Goal: Check status: Check status

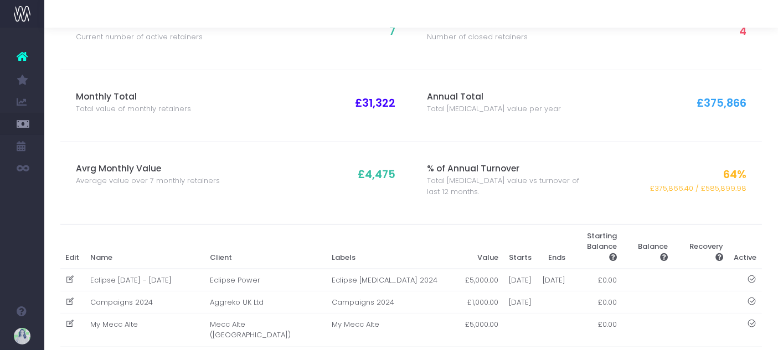
scroll to position [84, 0]
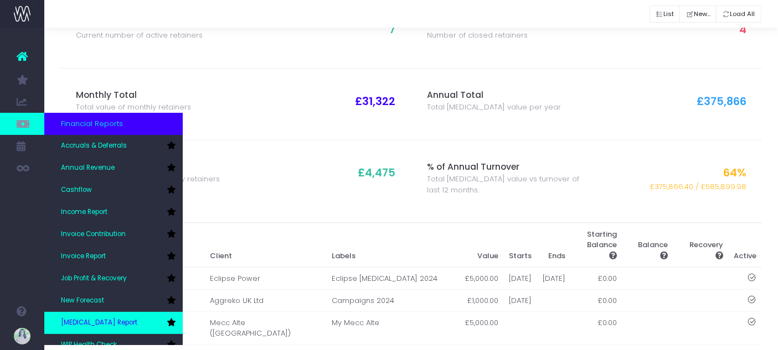
click at [116, 322] on link "[MEDICAL_DATA] Report" at bounding box center [113, 323] width 138 height 22
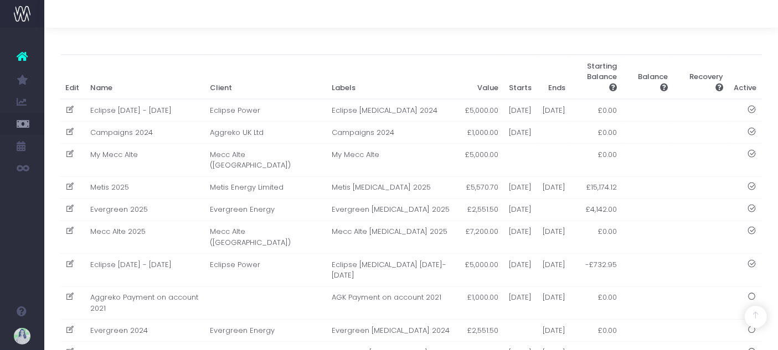
scroll to position [309, 0]
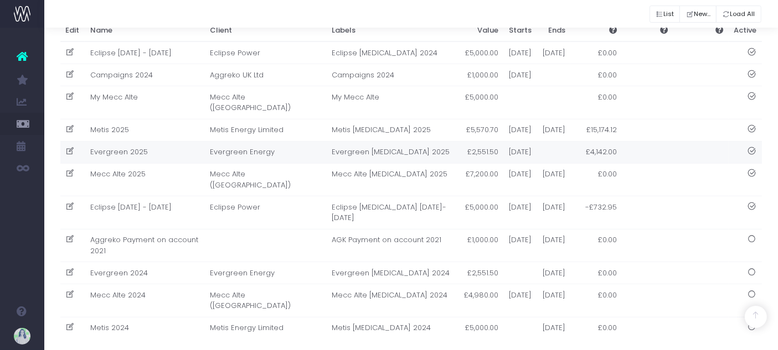
click at [165, 158] on td "Evergreen 2025" at bounding box center [145, 152] width 120 height 22
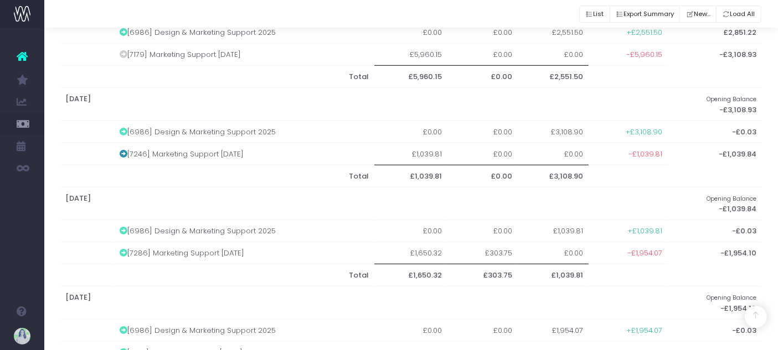
scroll to position [876, 0]
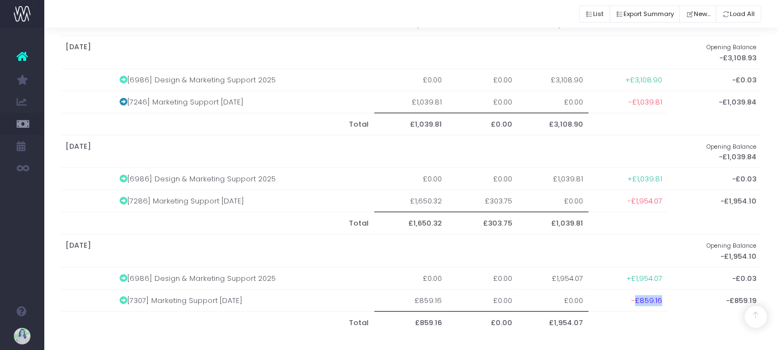
drag, startPoint x: 636, startPoint y: 294, endPoint x: 663, endPoint y: 298, distance: 26.8
click at [663, 298] on td "-£859.16" at bounding box center [627, 300] width 79 height 22
copy span "£859.16"
